Goal: Information Seeking & Learning: Learn about a topic

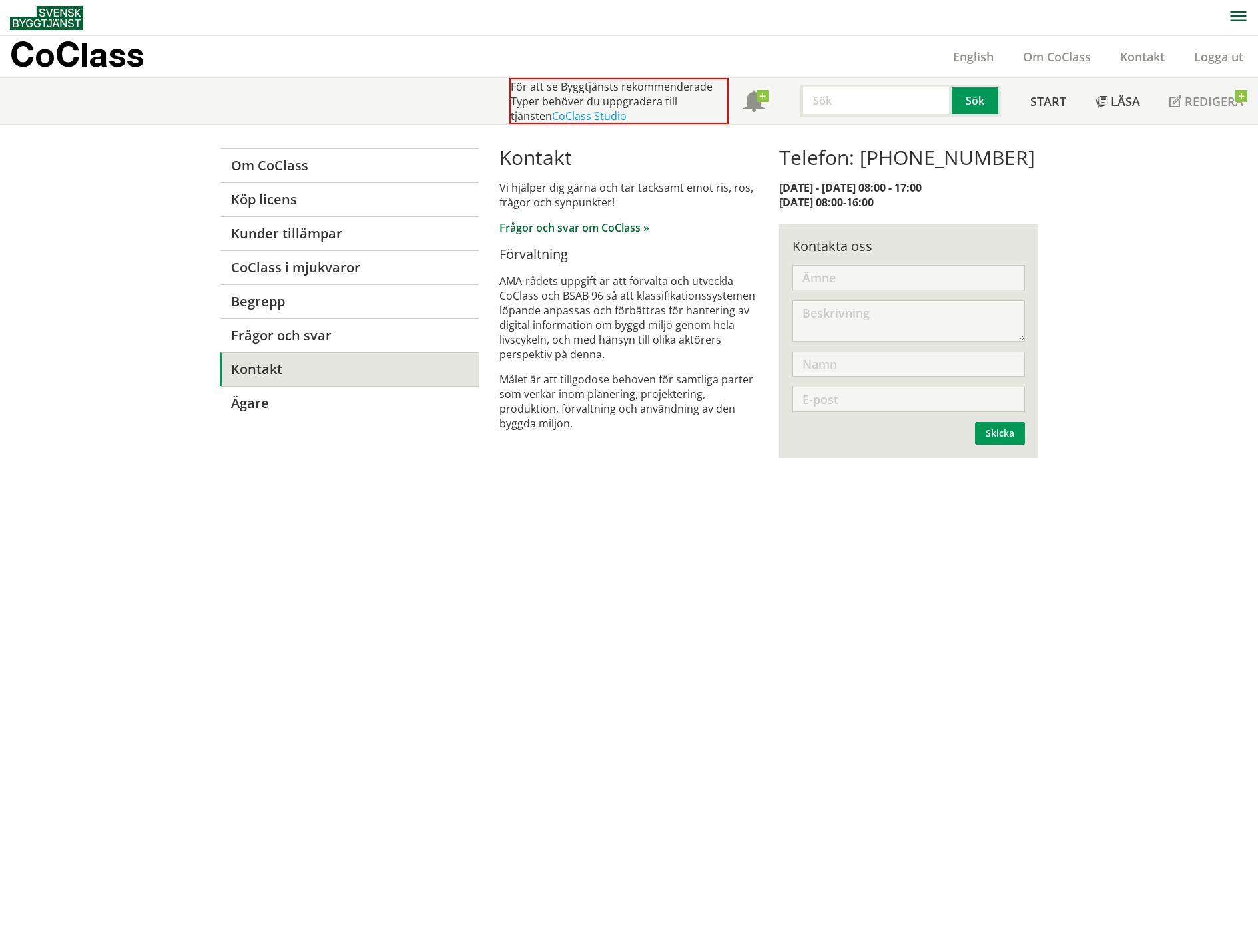
click at [561, 226] on link "Frågor och svar om CoClass »" at bounding box center [574, 227] width 150 height 15
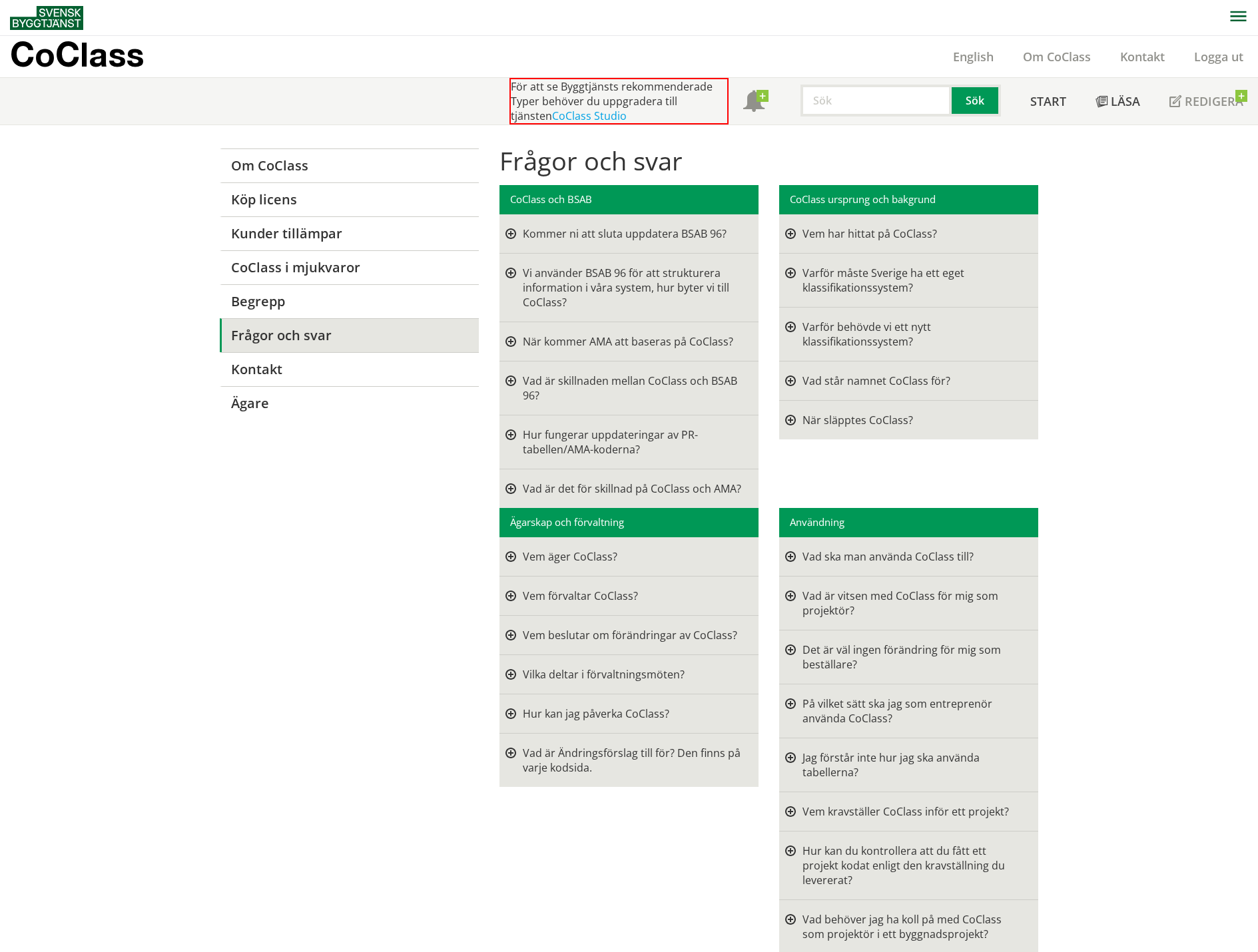
click at [787, 231] on div at bounding box center [790, 233] width 11 height 15
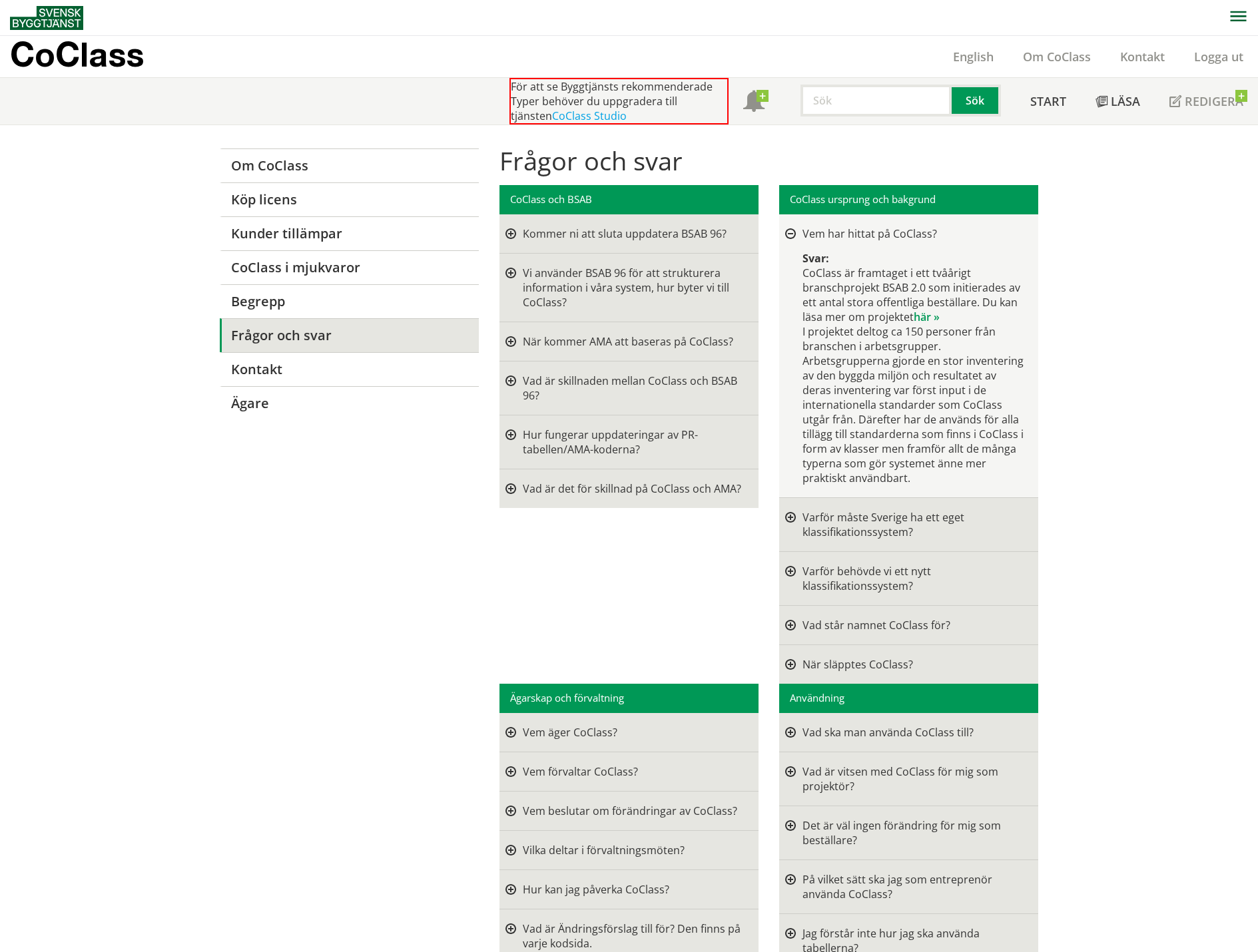
click at [789, 523] on div at bounding box center [790, 524] width 11 height 29
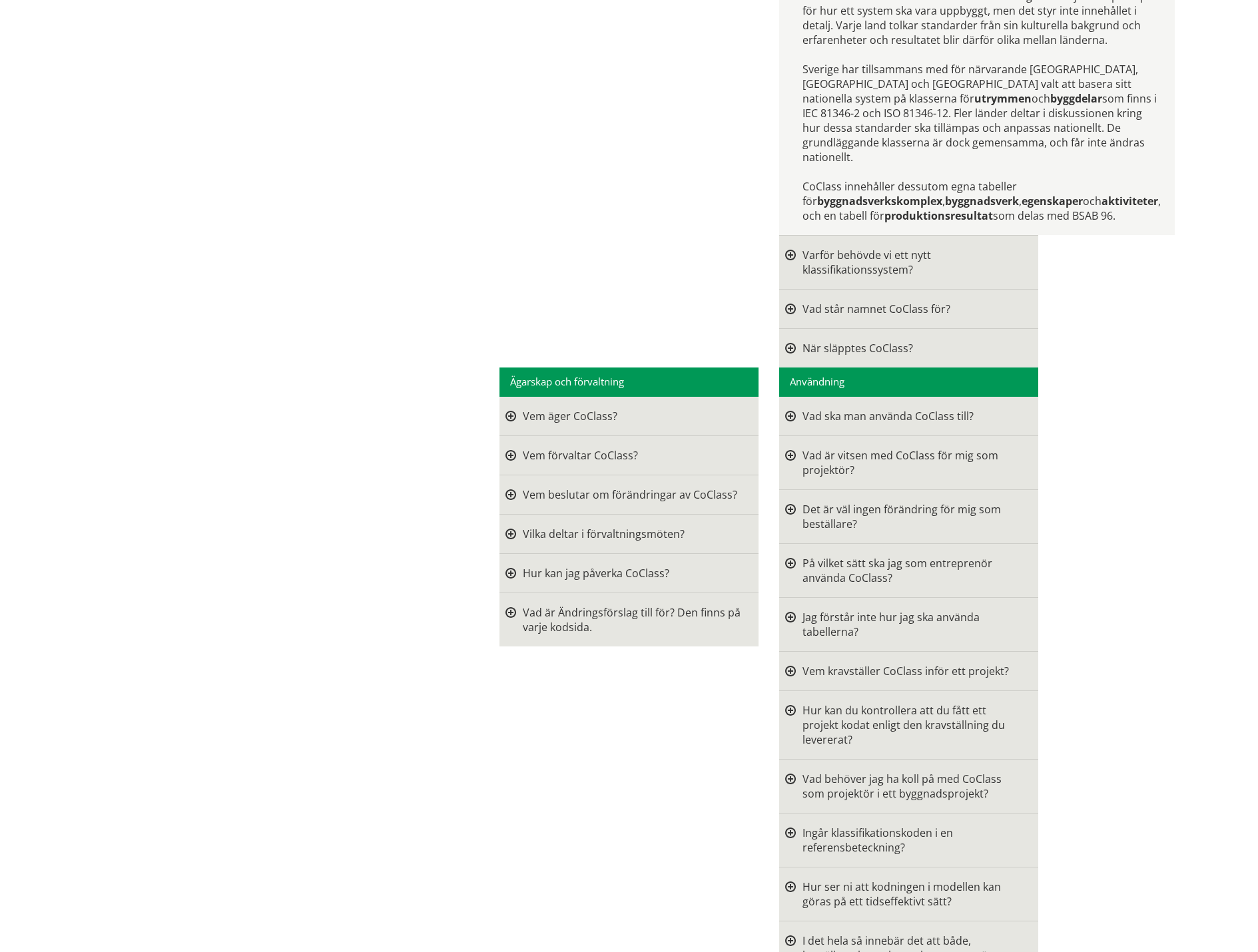
scroll to position [599, 0]
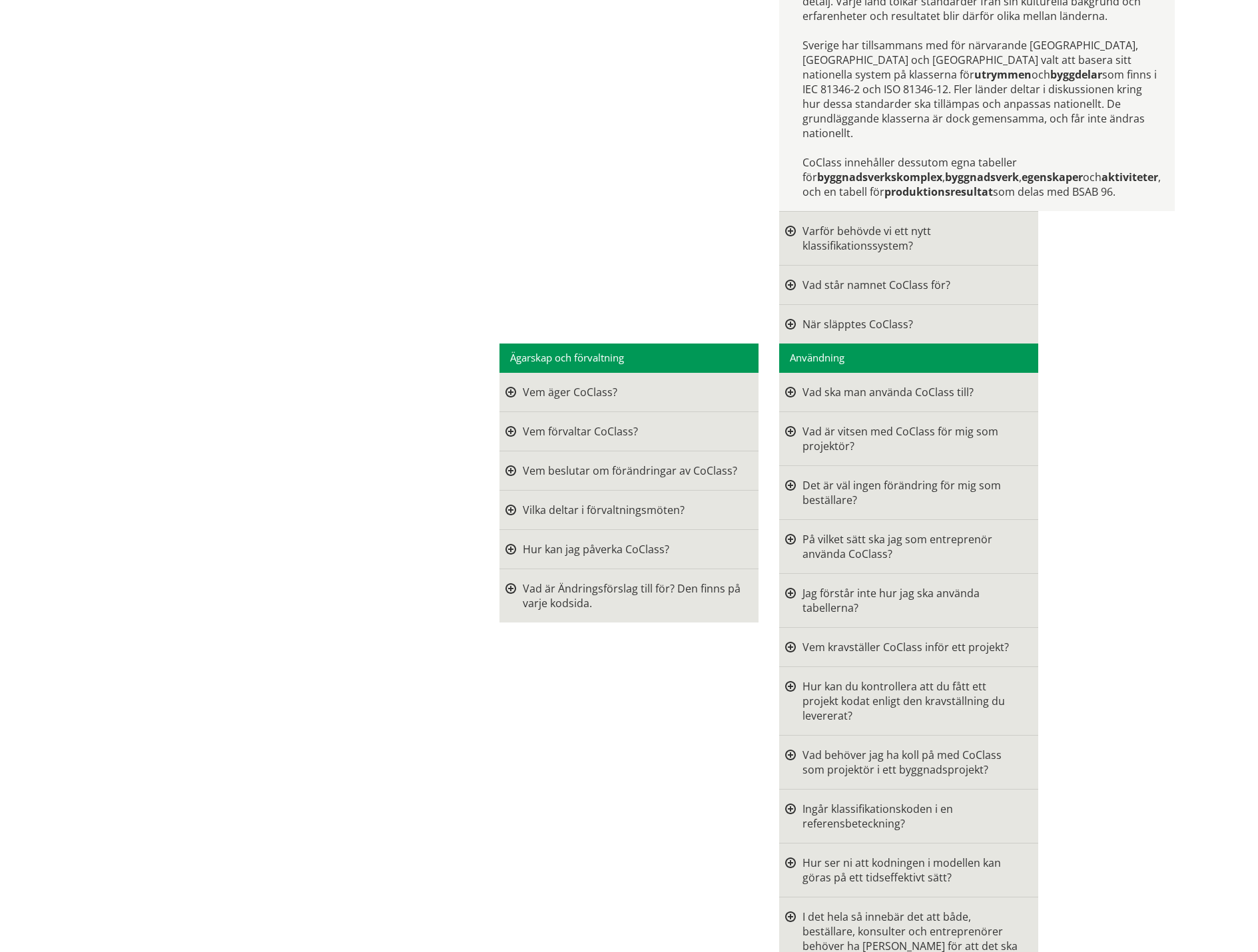
click at [785, 399] on div at bounding box center [790, 392] width 11 height 15
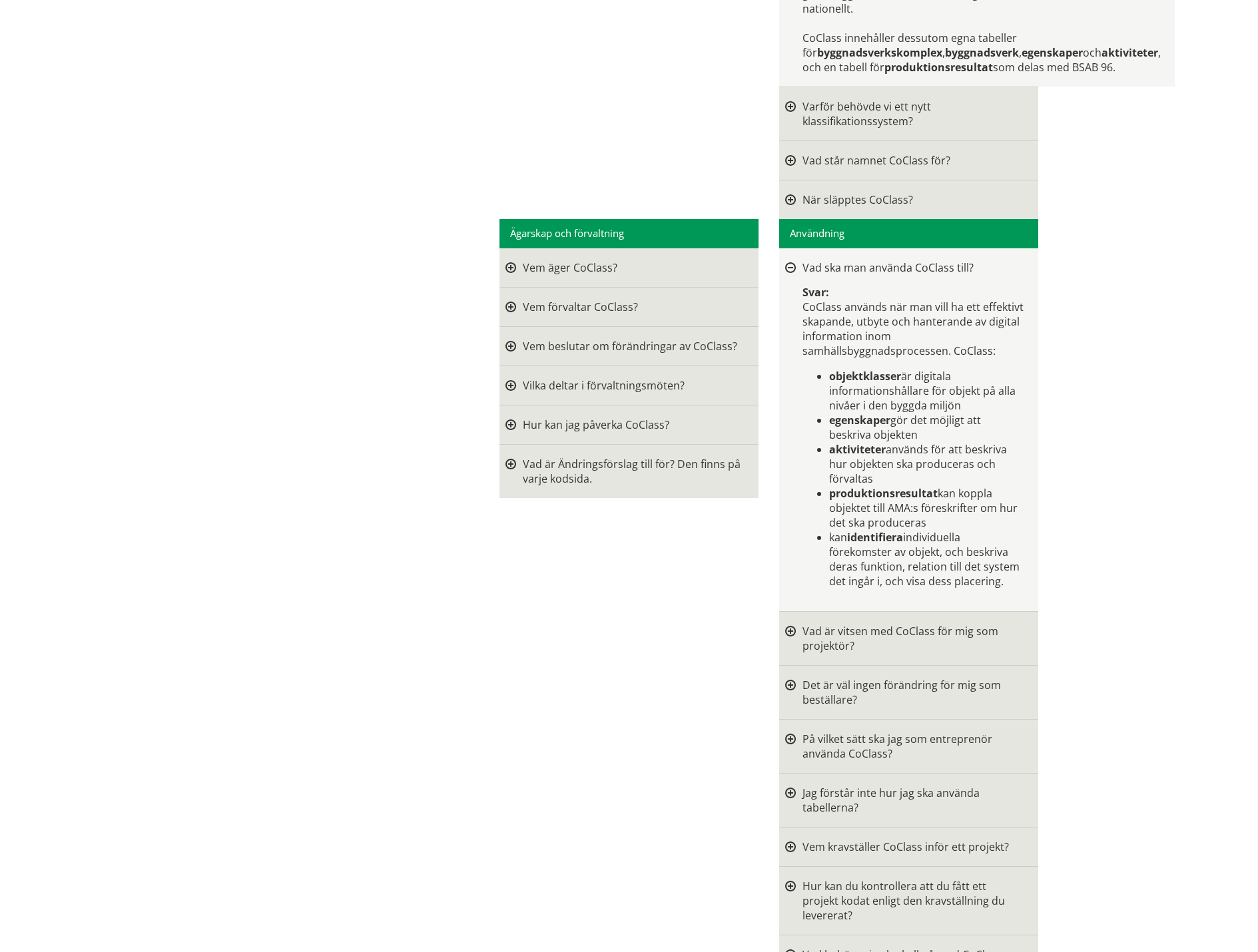
scroll to position [799, 0]
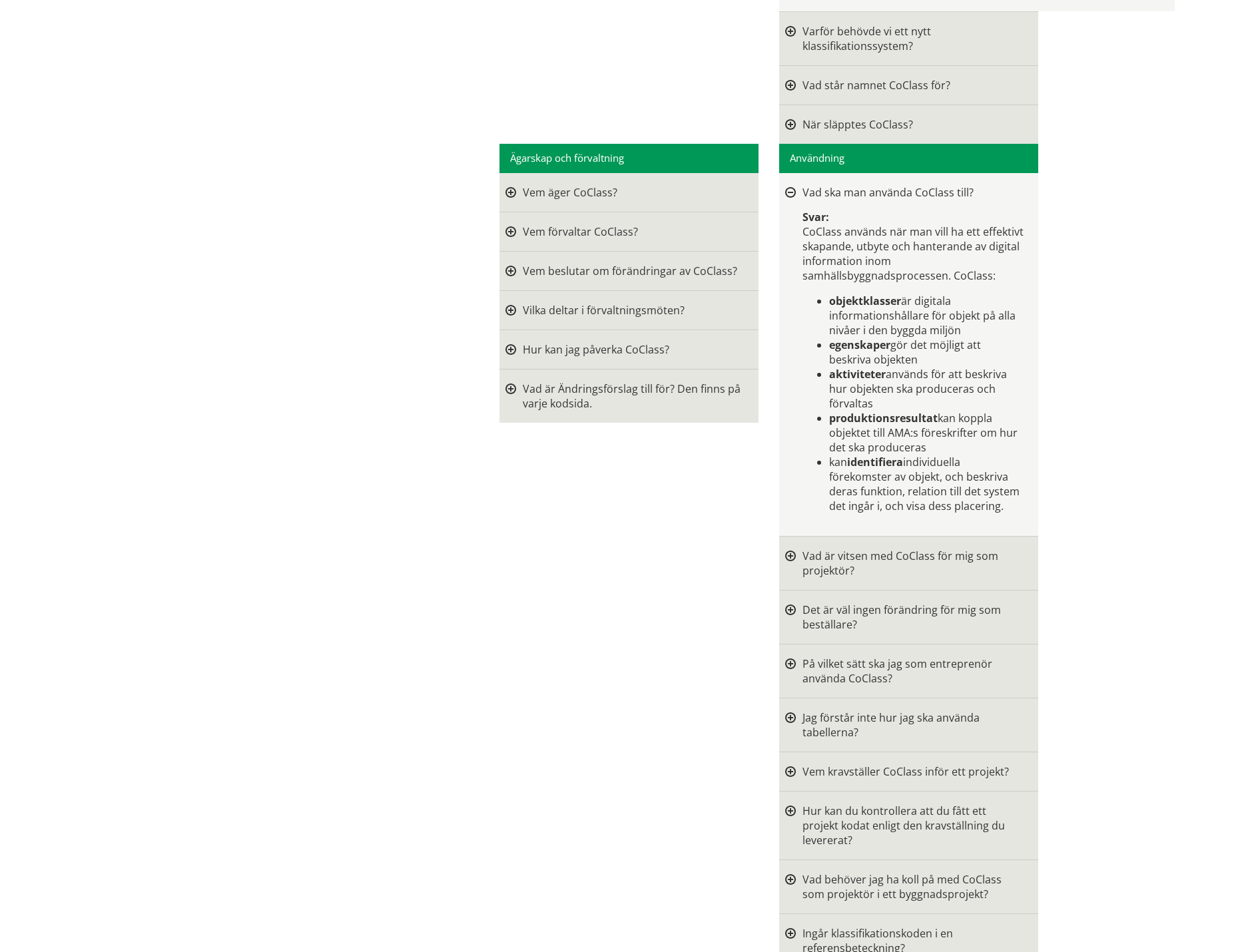
click at [786, 578] on div at bounding box center [790, 563] width 11 height 29
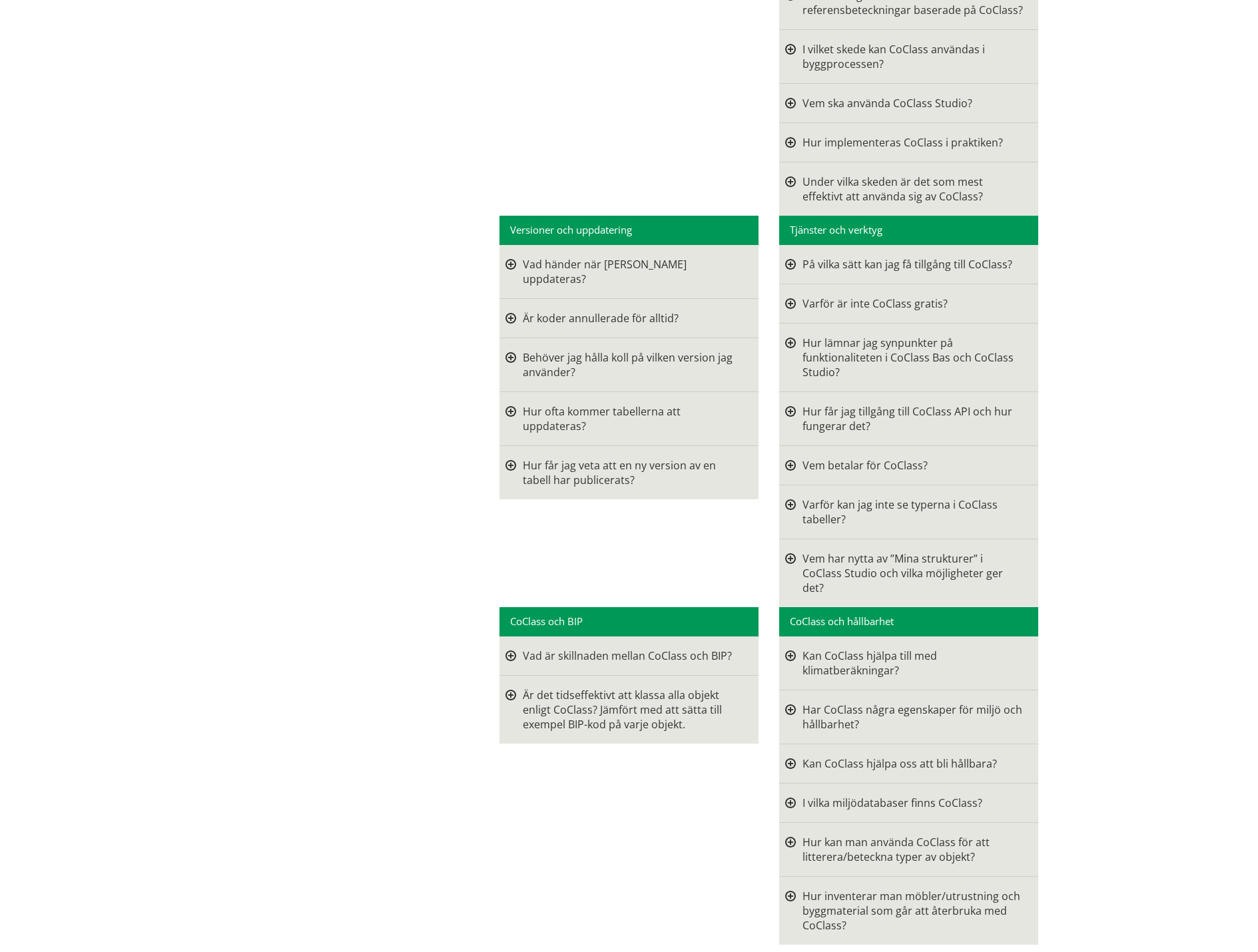
scroll to position [2531, 0]
click at [508, 663] on div at bounding box center [511, 656] width 11 height 15
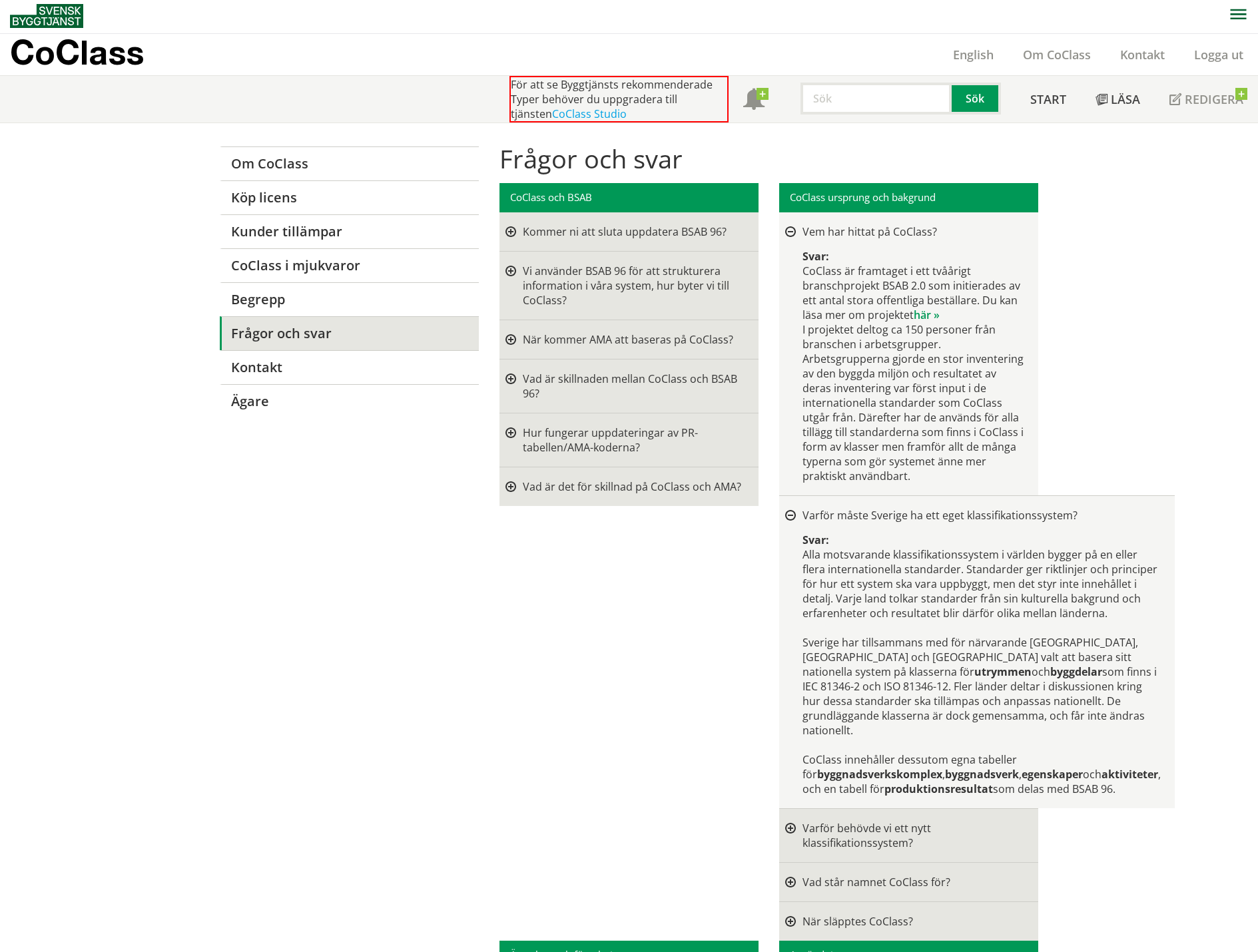
scroll to position [0, 0]
